Goal: Transaction & Acquisition: Book appointment/travel/reservation

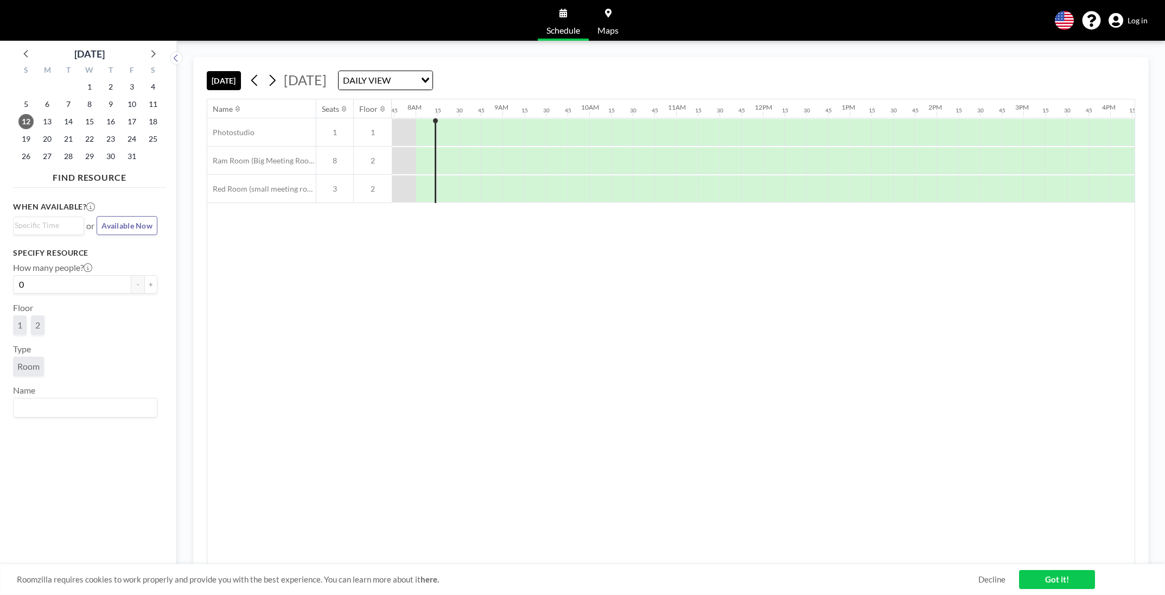
scroll to position [0, 673]
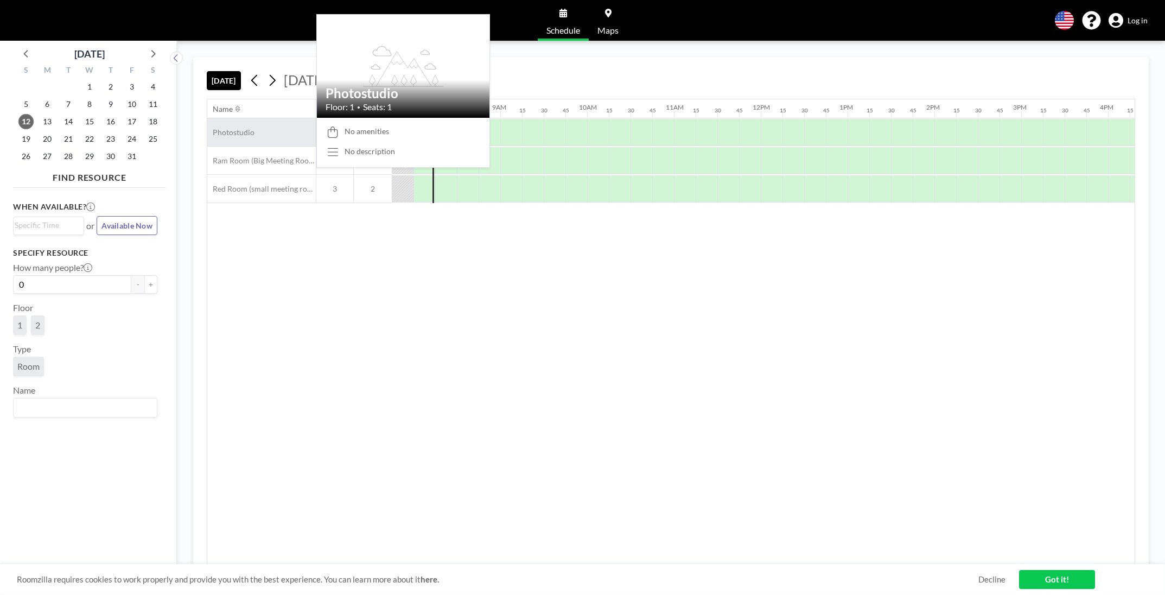
click at [268, 131] on div "Photostudio" at bounding box center [261, 132] width 108 height 28
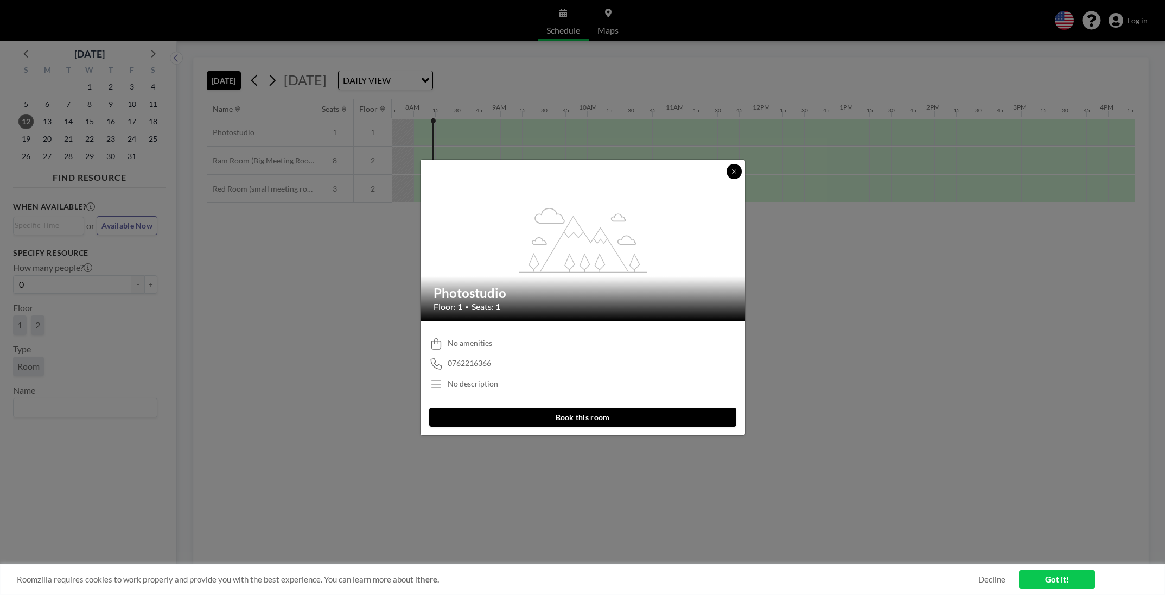
click at [737, 168] on icon at bounding box center [734, 171] width 7 height 7
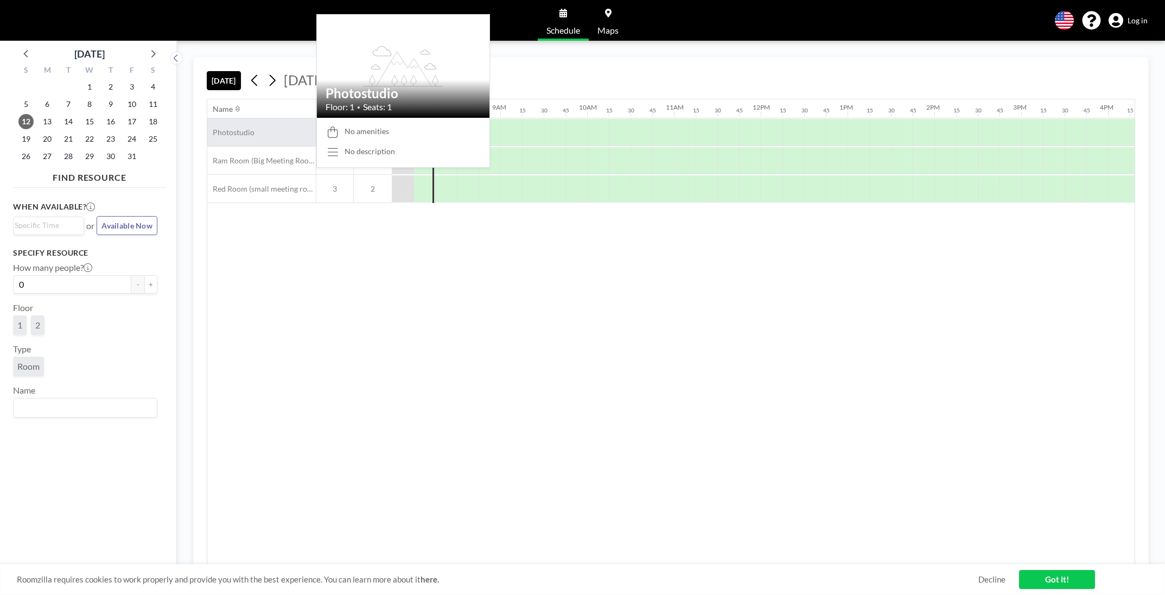
click at [243, 127] on span "Photostudio" at bounding box center [230, 132] width 47 height 10
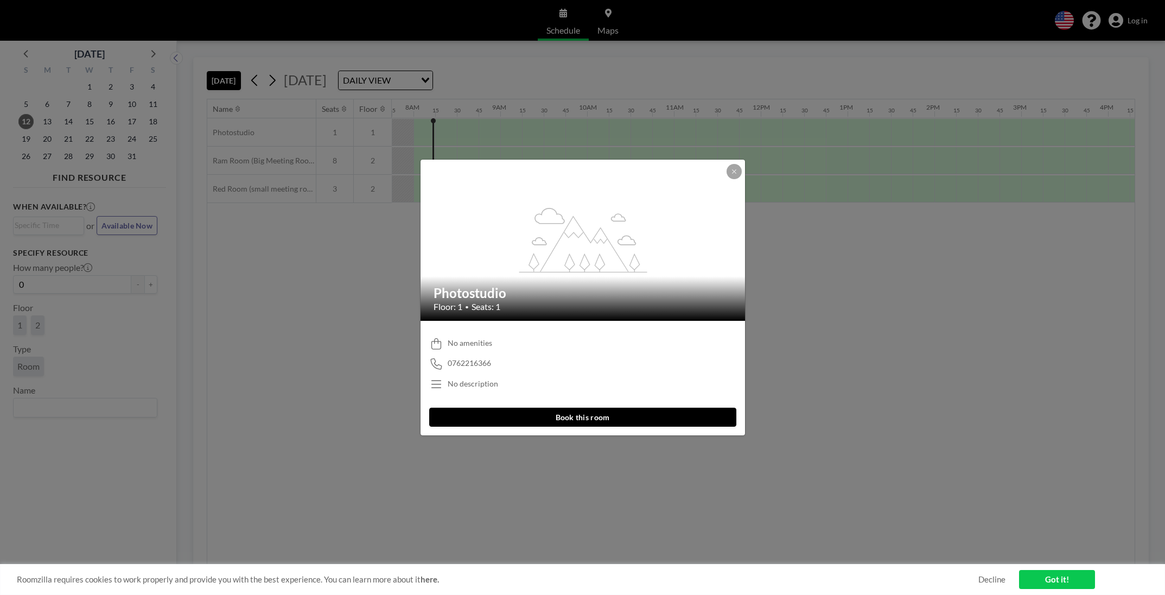
click at [553, 416] on button "Book this room" at bounding box center [582, 416] width 307 height 19
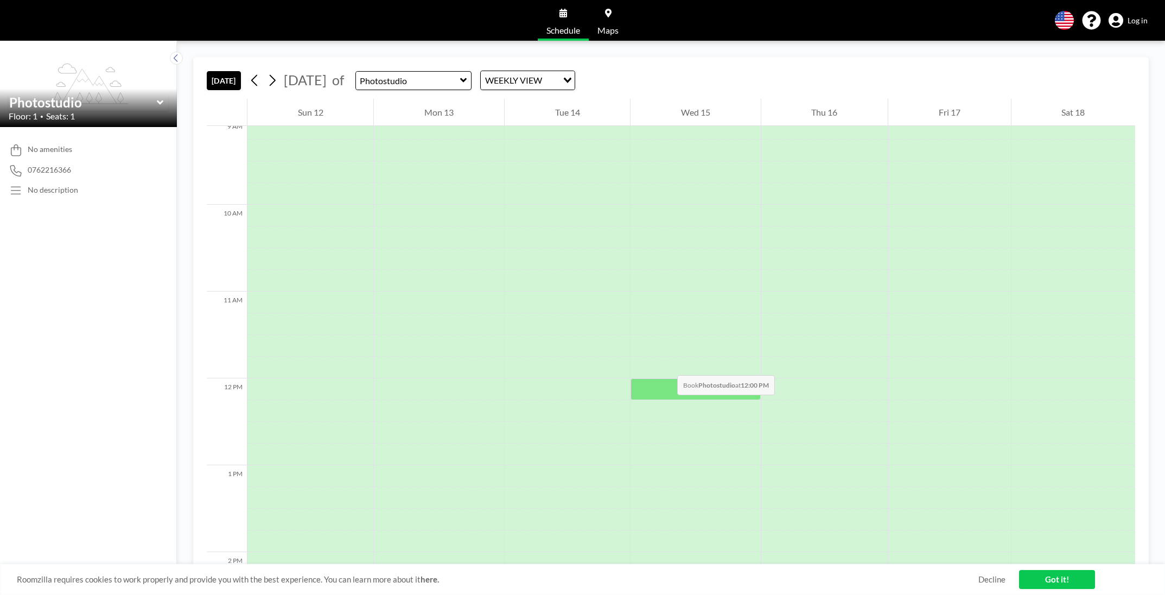
scroll to position [814, 0]
click at [668, 362] on div at bounding box center [695, 365] width 130 height 22
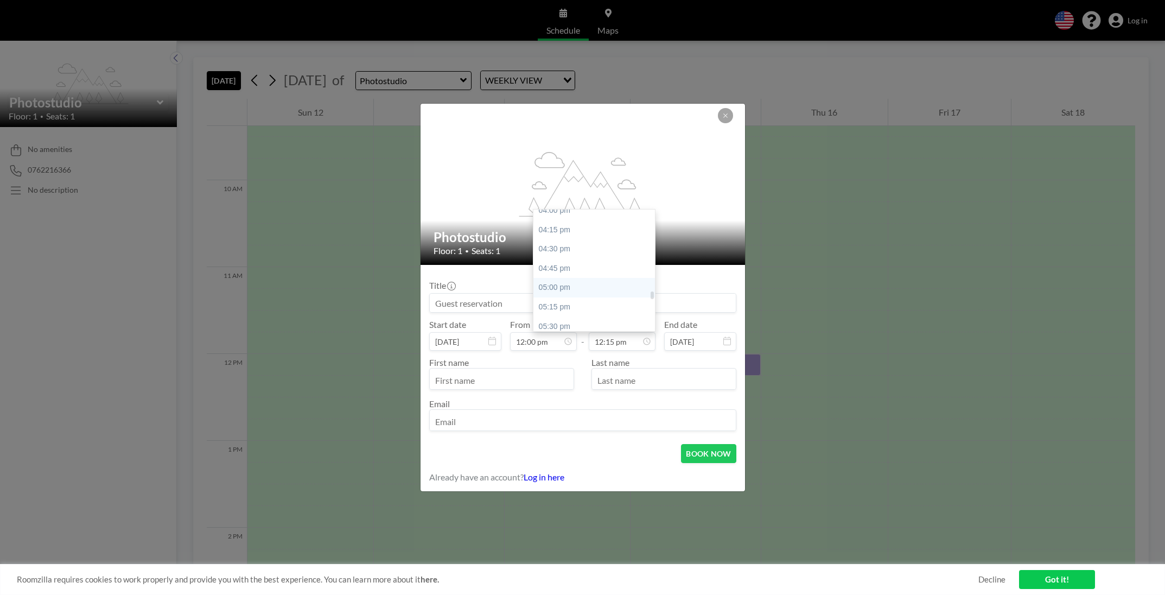
scroll to position [1272, 0]
click at [598, 260] on div "05:00 pm" at bounding box center [596, 261] width 127 height 20
type input "05:00 pm"
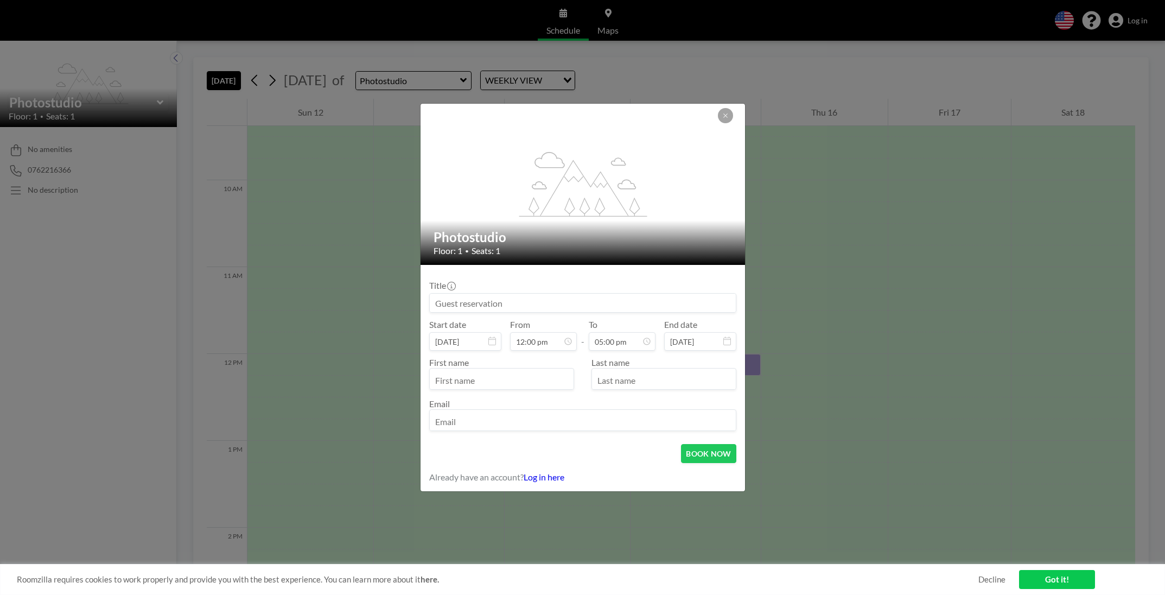
click at [517, 380] on input "text" at bounding box center [502, 380] width 144 height 18
type input "[PERSON_NAME]"
type input "H"
click at [497, 420] on input "email" at bounding box center [583, 421] width 306 height 18
type input "[PERSON_NAME][EMAIL_ADDRESS][DOMAIN_NAME]"
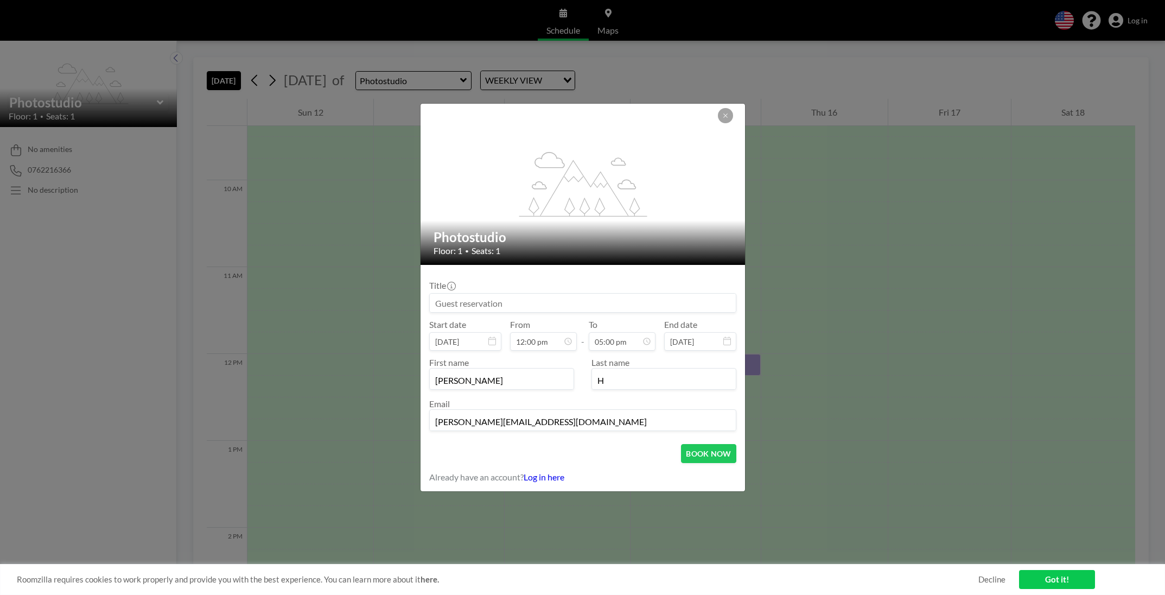
click at [489, 301] on input at bounding box center [583, 302] width 306 height 18
type input "Foto"
click at [712, 450] on button "BOOK NOW" at bounding box center [708, 453] width 55 height 19
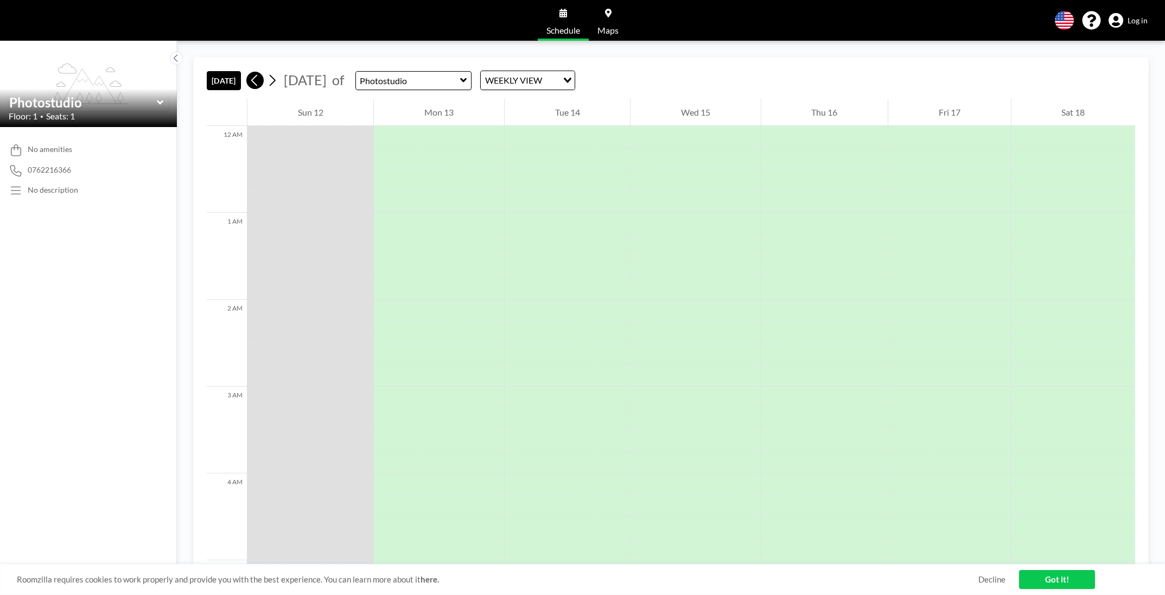
click at [259, 81] on icon at bounding box center [255, 80] width 10 height 16
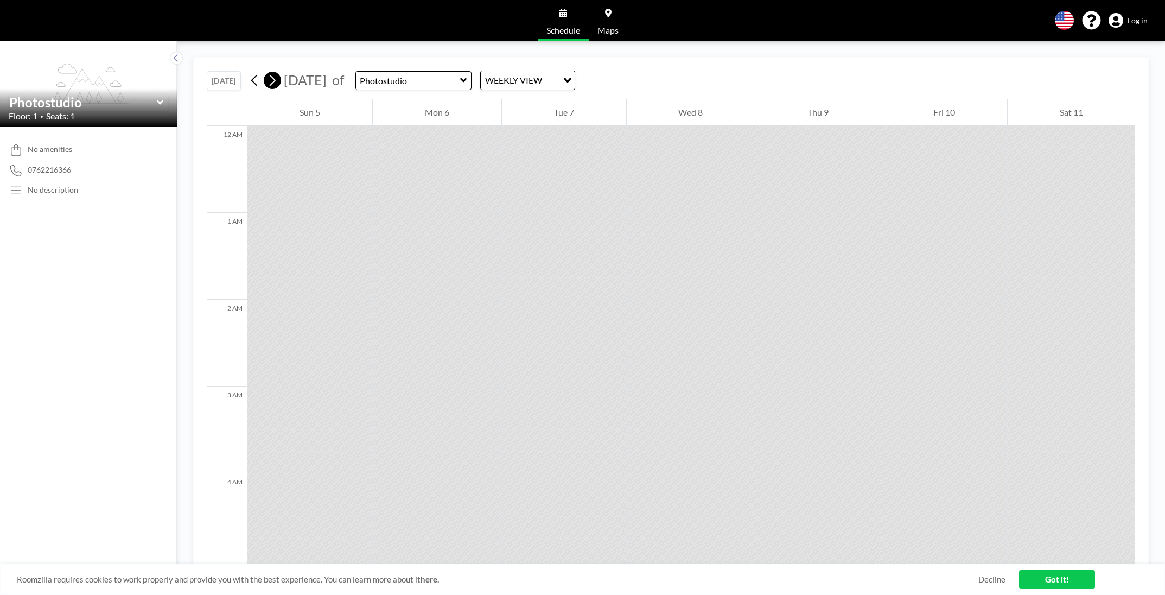
click at [273, 80] on icon at bounding box center [272, 80] width 10 height 16
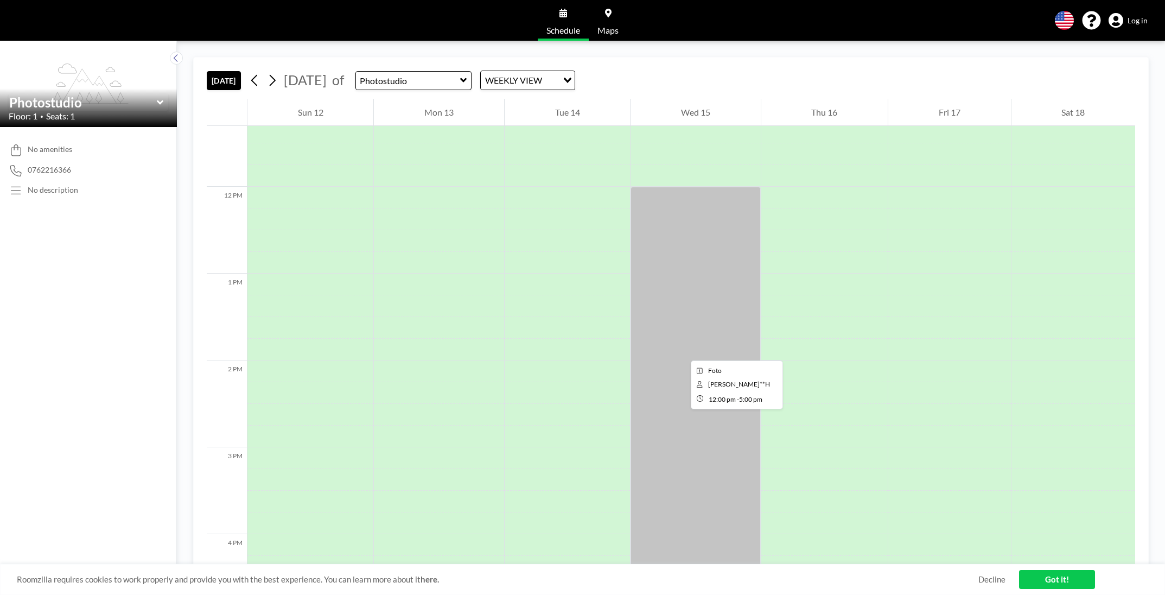
scroll to position [1139, 0]
